Goal: Find specific page/section: Find specific page/section

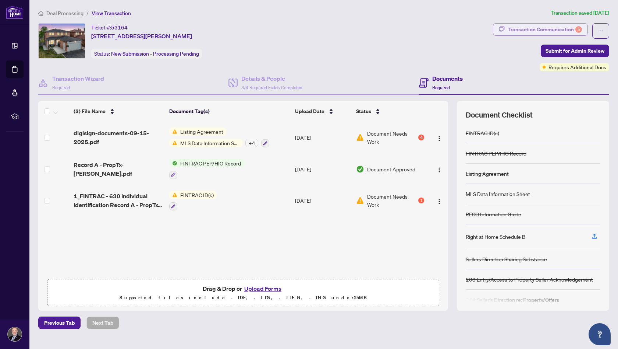
click at [527, 29] on div "Transaction Communication 5" at bounding box center [545, 30] width 74 height 12
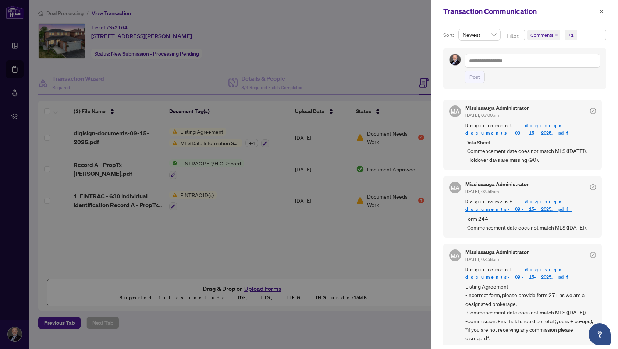
scroll to position [165, 0]
click at [66, 14] on div at bounding box center [309, 174] width 618 height 349
click at [290, 52] on div at bounding box center [309, 174] width 618 height 349
click at [603, 11] on icon "close" at bounding box center [602, 11] width 4 height 4
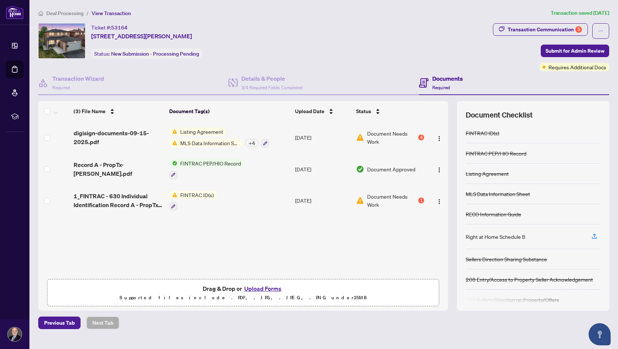
click at [73, 13] on span "Deal Processing" at bounding box center [64, 13] width 37 height 7
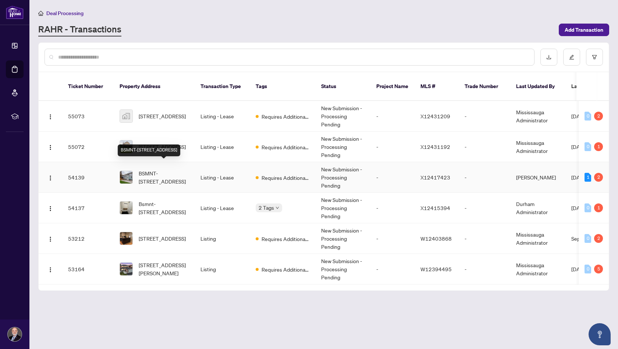
click at [166, 169] on span "BSMNT-[STREET_ADDRESS]" at bounding box center [164, 177] width 50 height 16
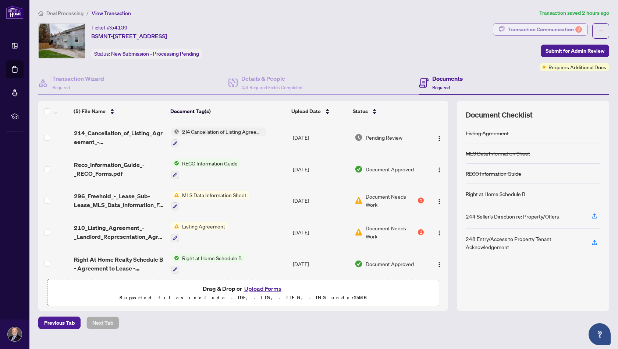
click at [535, 30] on div "Transaction Communication 2" at bounding box center [545, 30] width 74 height 12
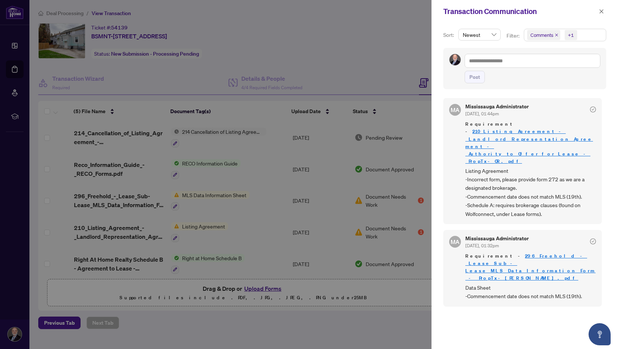
click at [317, 31] on div at bounding box center [309, 174] width 618 height 349
click at [601, 14] on icon "close" at bounding box center [601, 11] width 5 height 5
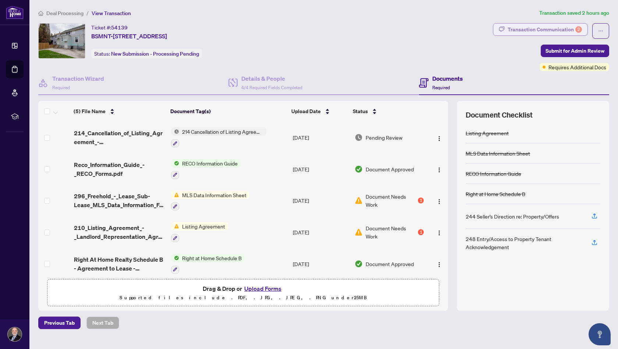
click at [554, 29] on div "Transaction Communication 2" at bounding box center [545, 30] width 74 height 12
